Goal: Download file/media

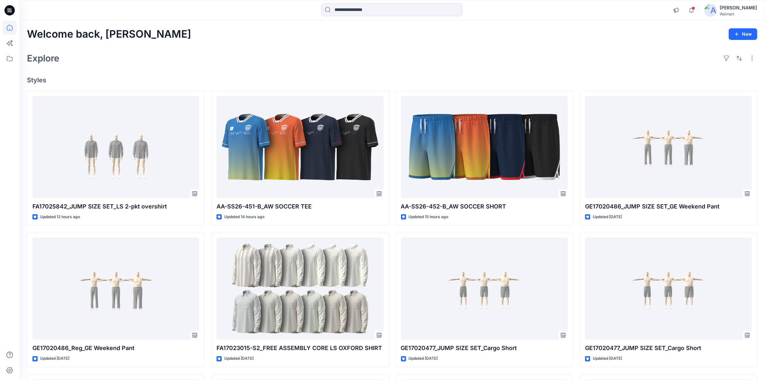
click at [300, 55] on div "Explore" at bounding box center [392, 57] width 730 height 15
click at [368, 54] on div "Explore" at bounding box center [392, 57] width 730 height 15
click at [317, 50] on div "Explore" at bounding box center [392, 57] width 730 height 15
click at [479, 51] on div "Explore" at bounding box center [392, 57] width 730 height 15
click at [398, 10] on input at bounding box center [391, 9] width 141 height 13
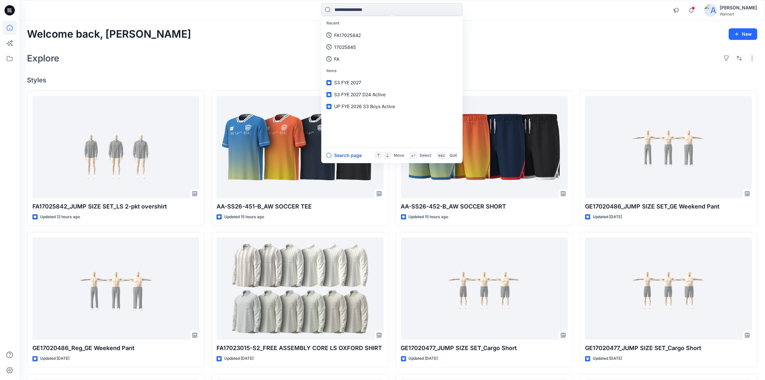
click at [5, 10] on icon at bounding box center [9, 10] width 10 height 10
click at [361, 10] on input at bounding box center [391, 9] width 141 height 13
paste input "**********"
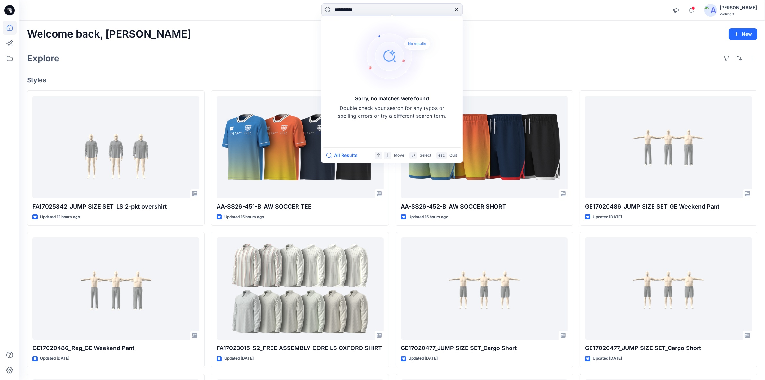
drag, startPoint x: 377, startPoint y: 12, endPoint x: 208, endPoint y: 10, distance: 168.4
click at [208, 10] on div "**********" at bounding box center [392, 10] width 373 height 14
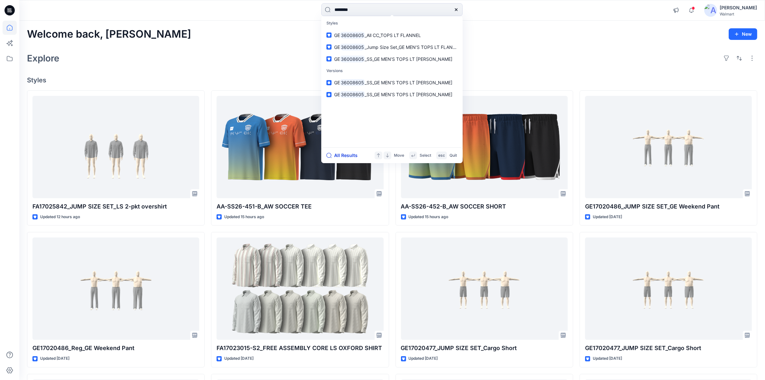
type input "********"
click at [349, 152] on button "All Results" at bounding box center [343, 155] width 35 height 8
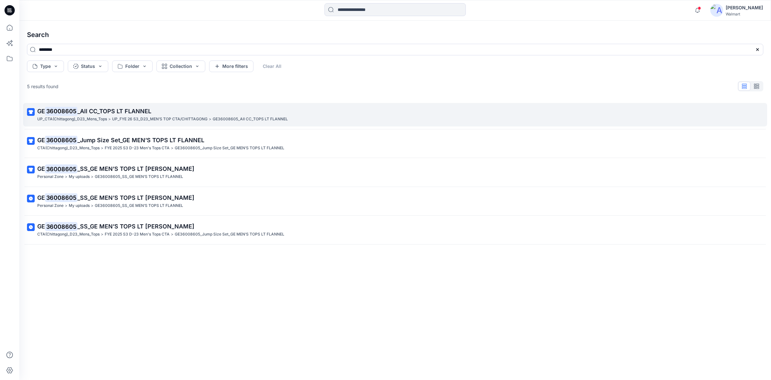
click at [121, 108] on span "_All CC_TOPS LT FLANNEL" at bounding box center [114, 111] width 74 height 7
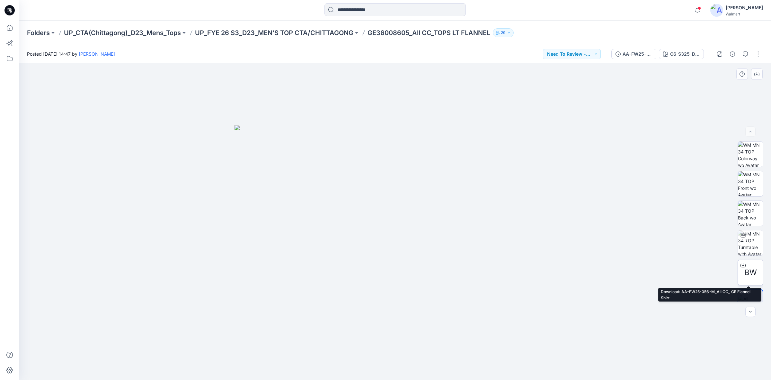
click at [744, 267] on div at bounding box center [743, 265] width 10 height 10
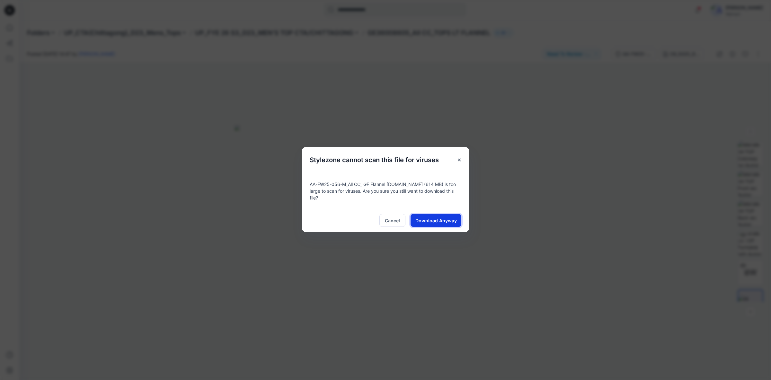
click at [455, 218] on span "Download Anyway" at bounding box center [436, 220] width 41 height 7
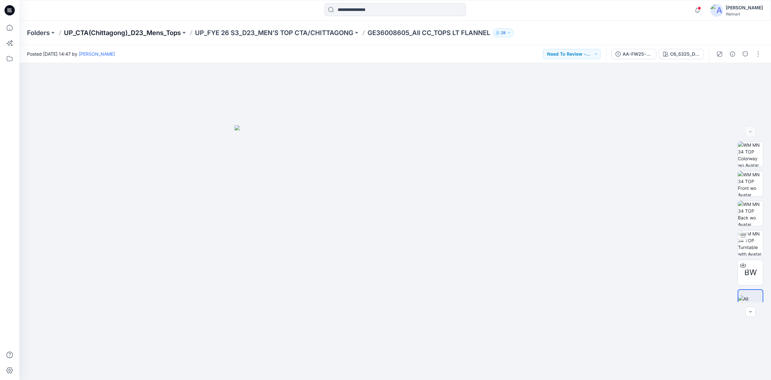
click at [163, 31] on p "UP_CTA(Chittagong)_D23_Mens_Tops" at bounding box center [122, 32] width 117 height 9
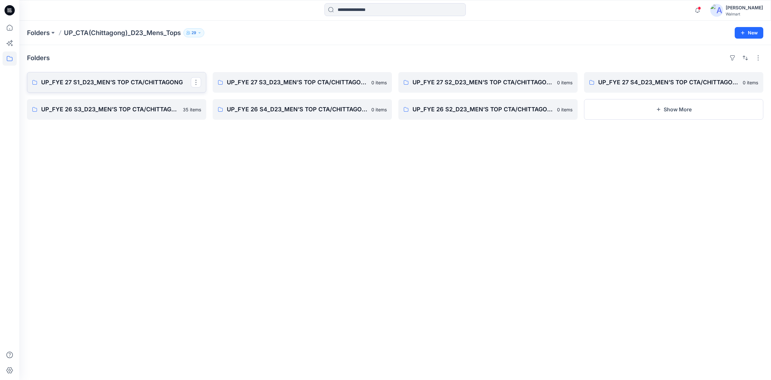
click at [97, 83] on p "UP_FYE 27 S1_D23_MEN’S TOP CTA/CHITTAGONG" at bounding box center [116, 82] width 150 height 9
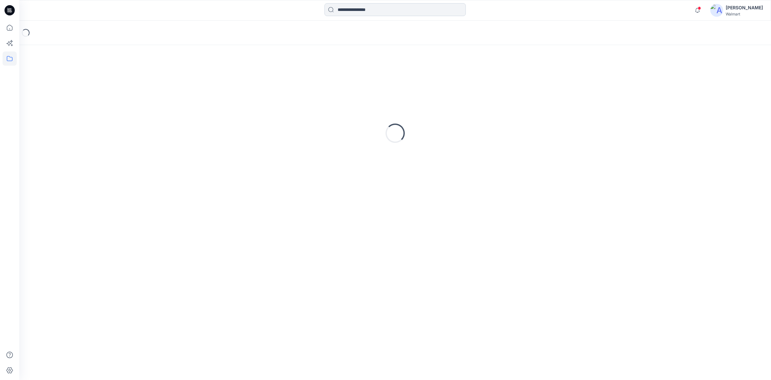
click at [364, 13] on input at bounding box center [395, 9] width 141 height 13
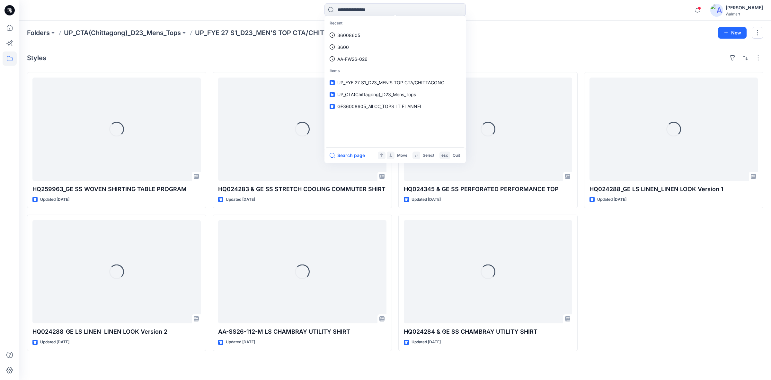
paste input "*******"
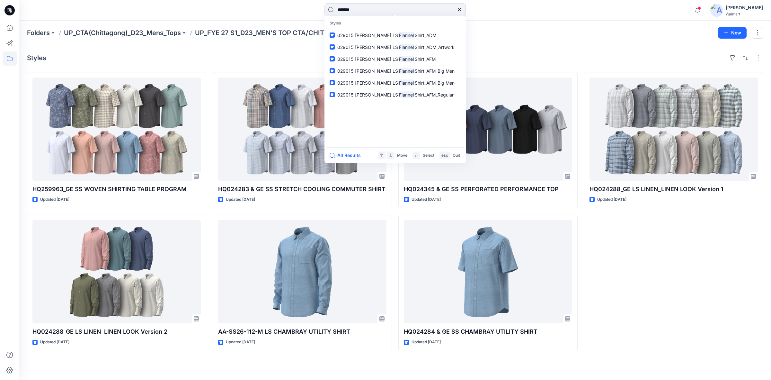
type input "*******"
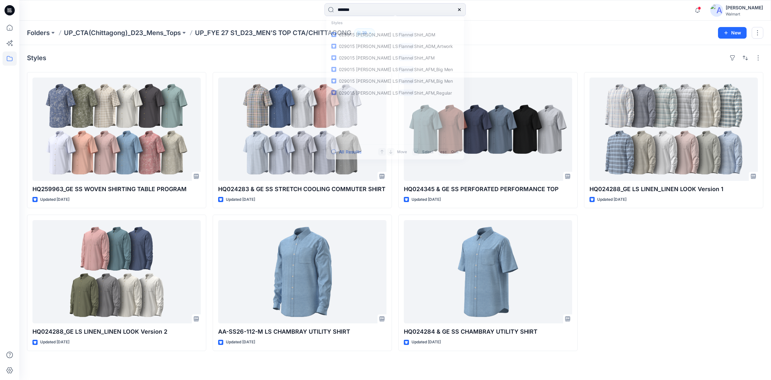
click at [282, 13] on div "******* Styles 029015 GEORGE GE LS Flannel Shirt_ADM 029015 GEORGE GE LS Flanne…" at bounding box center [395, 10] width 376 height 14
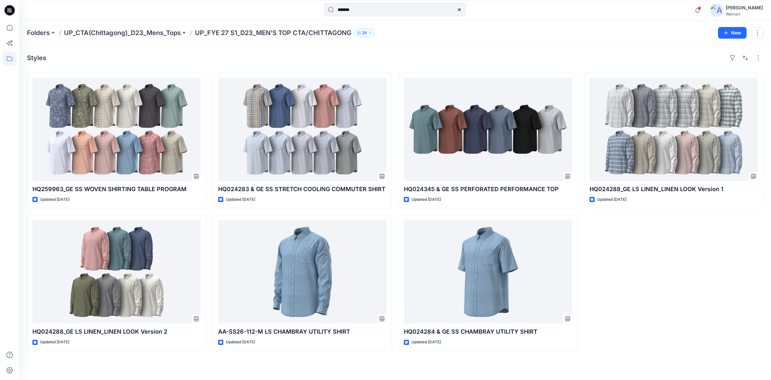
click at [126, 26] on div "Folders UP_CTA(Chittagong)_D23_Mens_Tops UP_FYE 27 S1_D23_MEN’S TOP CTA/CHITTAG…" at bounding box center [395, 33] width 752 height 24
click at [126, 31] on p "UP_CTA(Chittagong)_D23_Mens_Tops" at bounding box center [122, 32] width 117 height 9
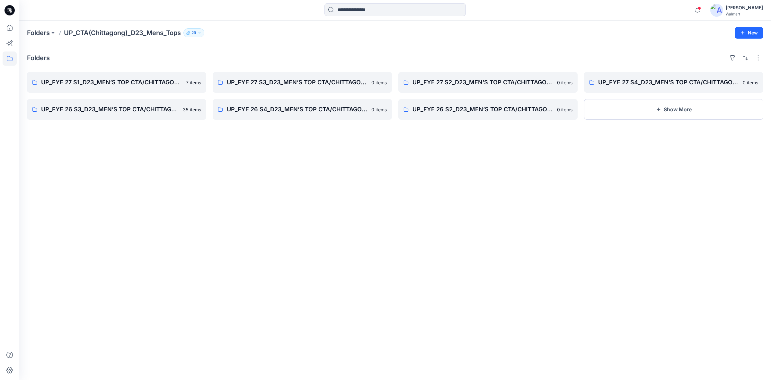
drag, startPoint x: 389, startPoint y: 223, endPoint x: 389, endPoint y: 227, distance: 4.2
click at [389, 223] on div "Folders UP_FYE 27 S1_D23_MEN’S TOP CTA/CHITTAGONG 7 items UP_FYE 26 S3_D23_MEN’…" at bounding box center [395, 212] width 752 height 335
click at [426, 221] on div "Folders UP_FYE 27 S1_D23_MEN’S TOP CTA/CHITTAGONG 7 items UP_FYE 26 S3_D23_MEN’…" at bounding box center [395, 212] width 752 height 335
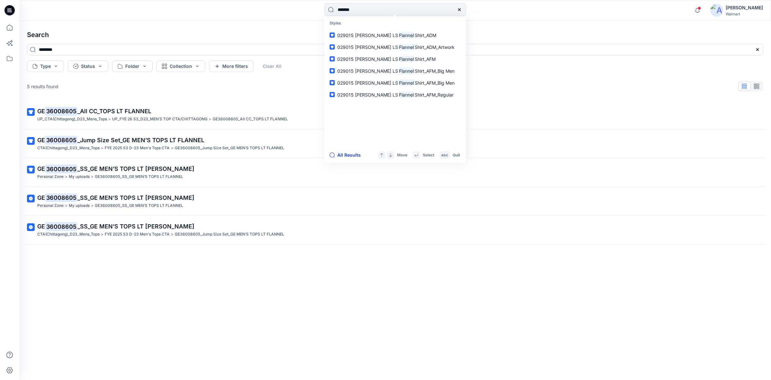
type input "*******"
click at [353, 154] on button "All Results" at bounding box center [347, 155] width 35 height 8
type input "*******"
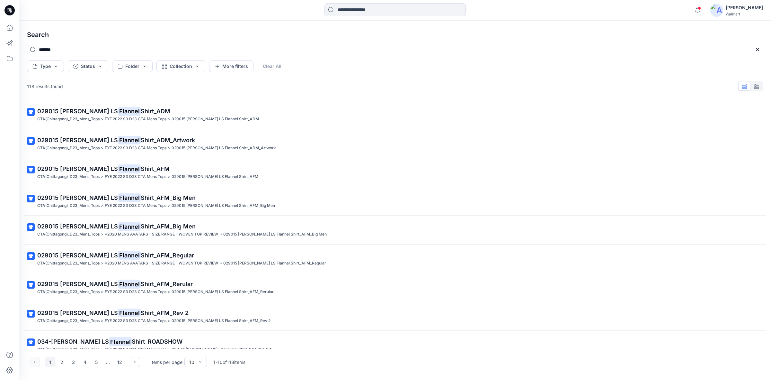
click at [253, 21] on div "Search ******* Type Status Folder Collection More filters Clear All 118 results…" at bounding box center [395, 200] width 752 height 359
click at [12, 12] on icon at bounding box center [9, 10] width 10 height 10
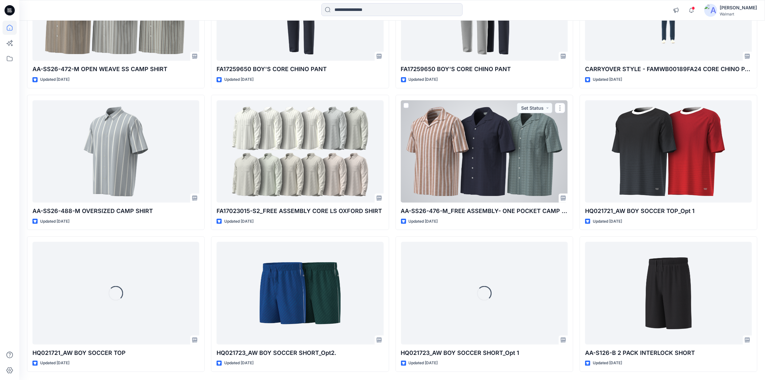
scroll to position [1010, 0]
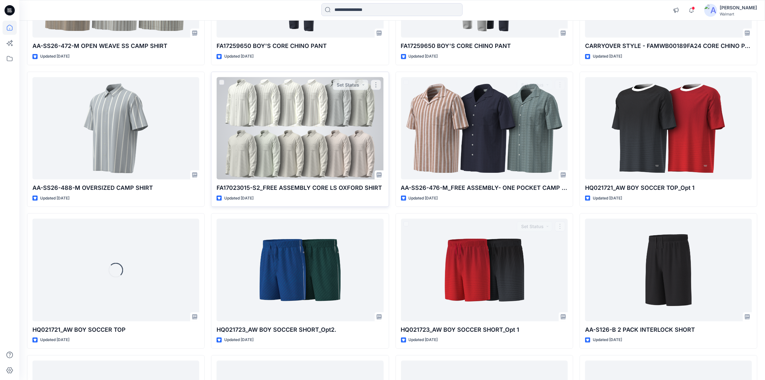
click at [270, 119] on div at bounding box center [300, 128] width 167 height 102
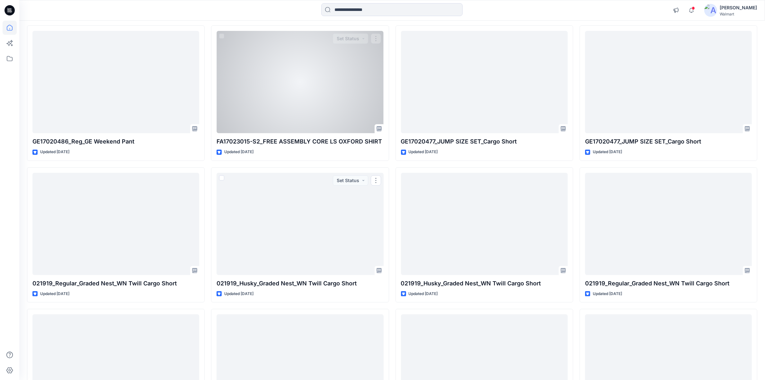
scroll to position [0, 0]
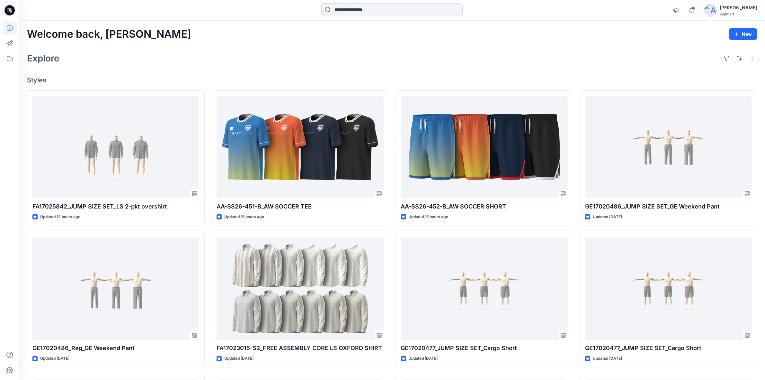
click at [433, 13] on input at bounding box center [391, 9] width 141 height 13
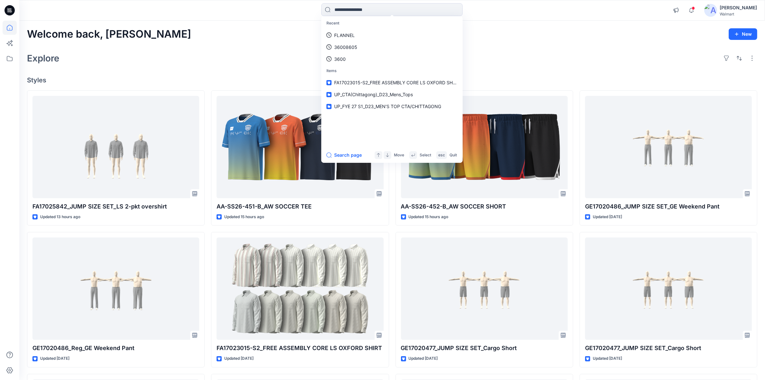
click at [509, 36] on div "Welcome back, Shabbir New" at bounding box center [392, 34] width 730 height 12
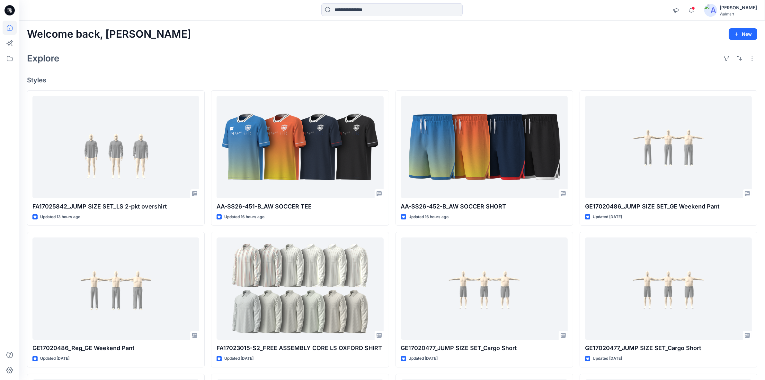
click at [285, 40] on div "Welcome back, [PERSON_NAME] New Explore Styles FA17025842_JUMP SIZE SET_LS 2-pk…" at bounding box center [392, 280] width 746 height 519
click at [271, 53] on div "Explore" at bounding box center [392, 57] width 730 height 15
click at [283, 47] on div "Welcome back, [PERSON_NAME] New Explore Styles FA17025842_JUMP SIZE SET_LS 2-pk…" at bounding box center [392, 280] width 746 height 519
click at [363, 12] on input at bounding box center [391, 9] width 141 height 13
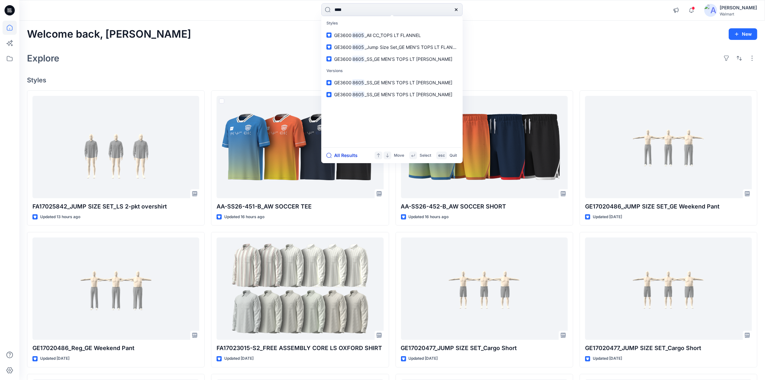
type input "****"
click at [344, 158] on button "All Results" at bounding box center [343, 155] width 35 height 8
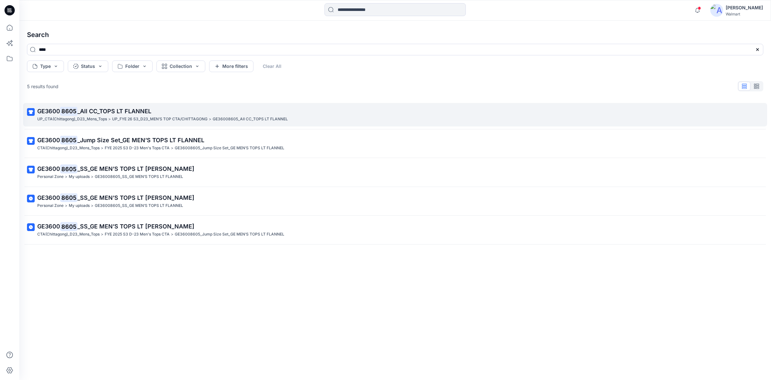
click at [137, 115] on p "GE3600 8605 _All CC_TOPS LT FLANNEL" at bounding box center [394, 111] width 715 height 9
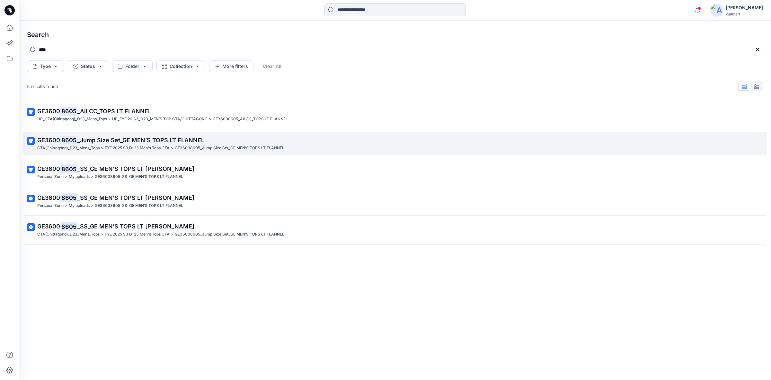
click at [134, 143] on span "_Jump Size Set_GE MEN’S TOPS LT FLANNEL" at bounding box center [140, 140] width 127 height 7
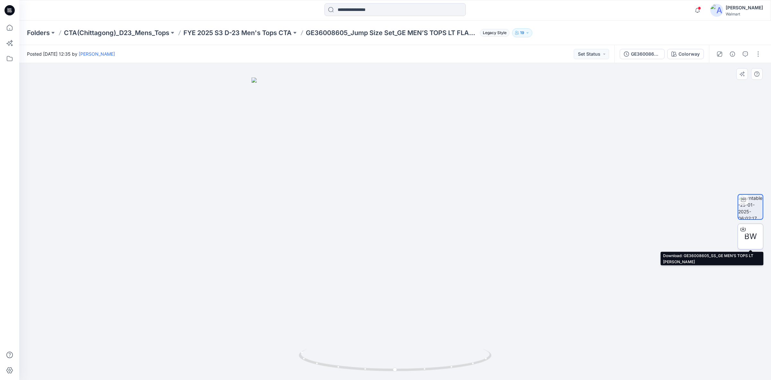
click at [755, 239] on span "BW" at bounding box center [751, 236] width 13 height 12
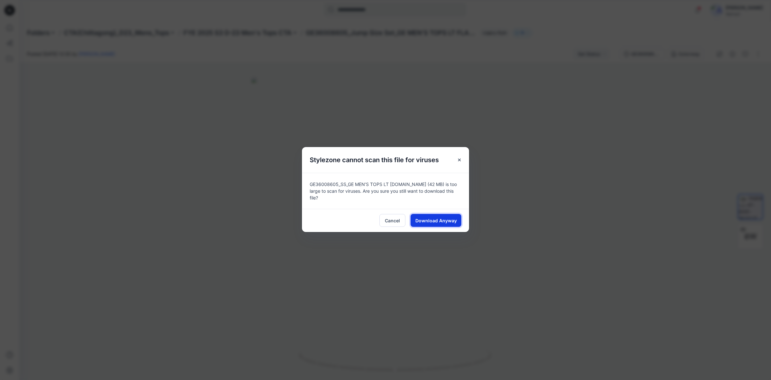
click at [438, 218] on span "Download Anyway" at bounding box center [436, 220] width 41 height 7
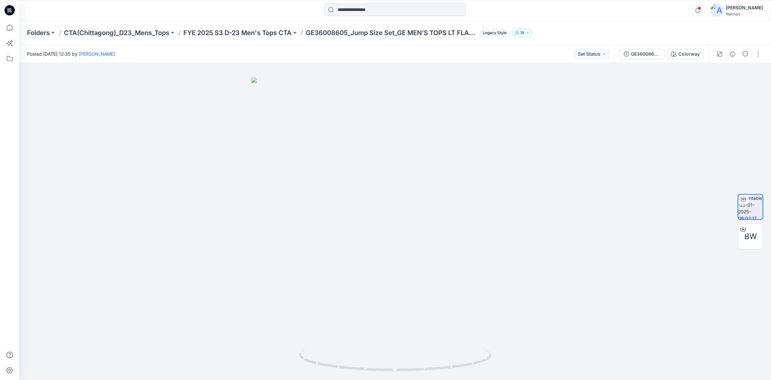
click at [683, 16] on div "Notifications Your style FA17025842_JUMP SIZE SET_LS 2-pkt overshirt is ready 1…" at bounding box center [395, 10] width 752 height 14
click at [666, 17] on div "Notifications Your style FA17025842_JUMP SIZE SET_LS 2-pkt overshirt is ready 1…" at bounding box center [395, 10] width 752 height 14
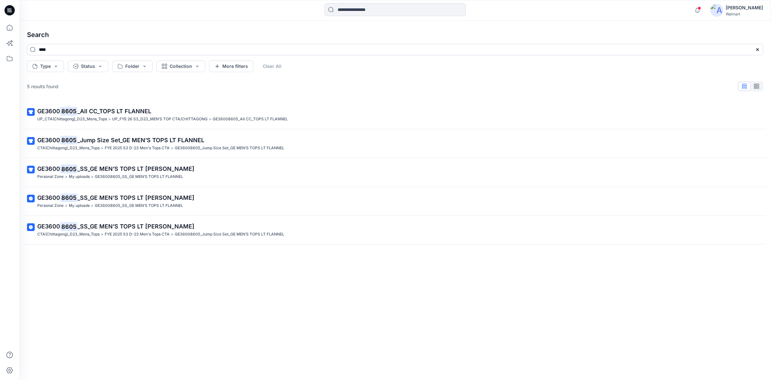
click at [10, 9] on icon at bounding box center [9, 10] width 10 height 10
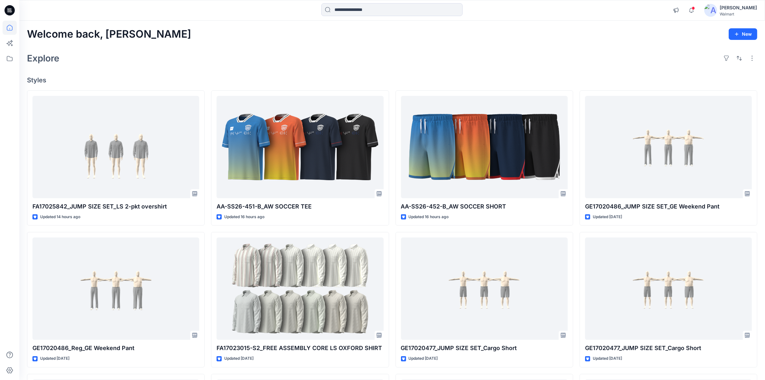
click at [255, 63] on div "Explore" at bounding box center [392, 57] width 730 height 15
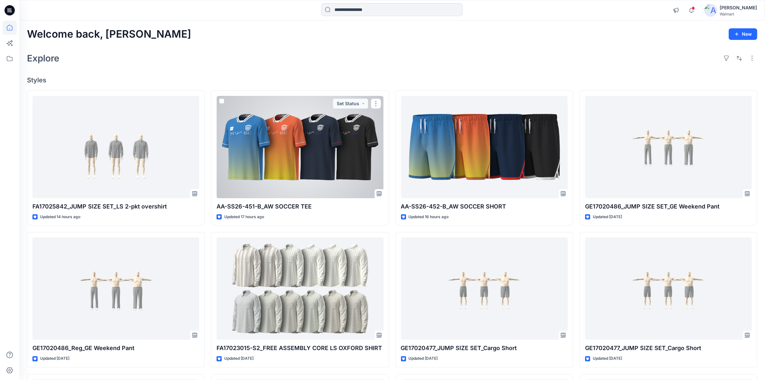
drag, startPoint x: 283, startPoint y: 137, endPoint x: 300, endPoint y: 60, distance: 79.1
click at [300, 60] on div "Explore" at bounding box center [392, 57] width 730 height 15
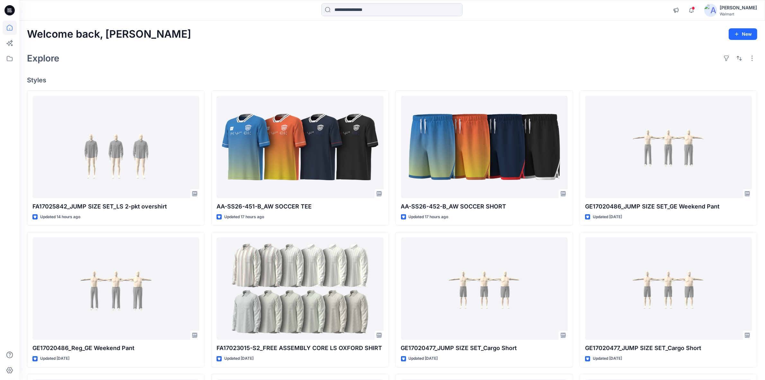
click at [399, 69] on div "Welcome back, Shabbir New Explore Styles FA17025842_JUMP SIZE SET_LS 2-pkt over…" at bounding box center [392, 280] width 746 height 519
